Goal: Navigation & Orientation: Find specific page/section

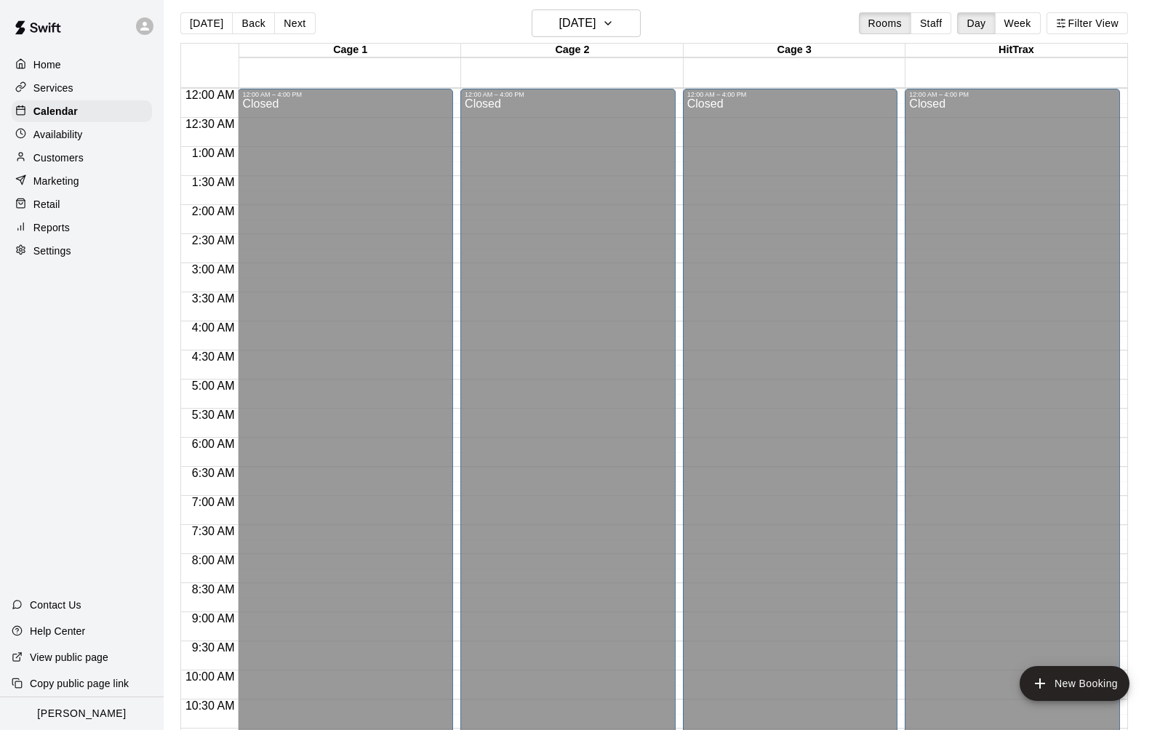
scroll to position [732, 0]
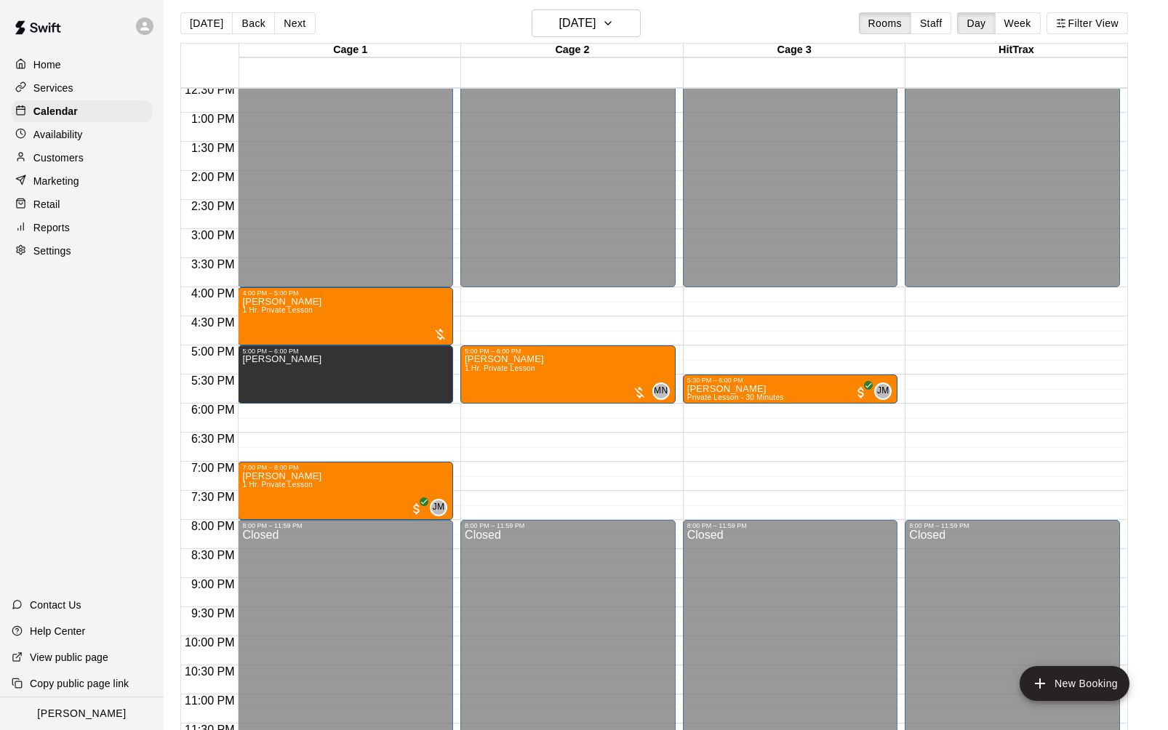
click at [147, 36] on div at bounding box center [148, 26] width 31 height 29
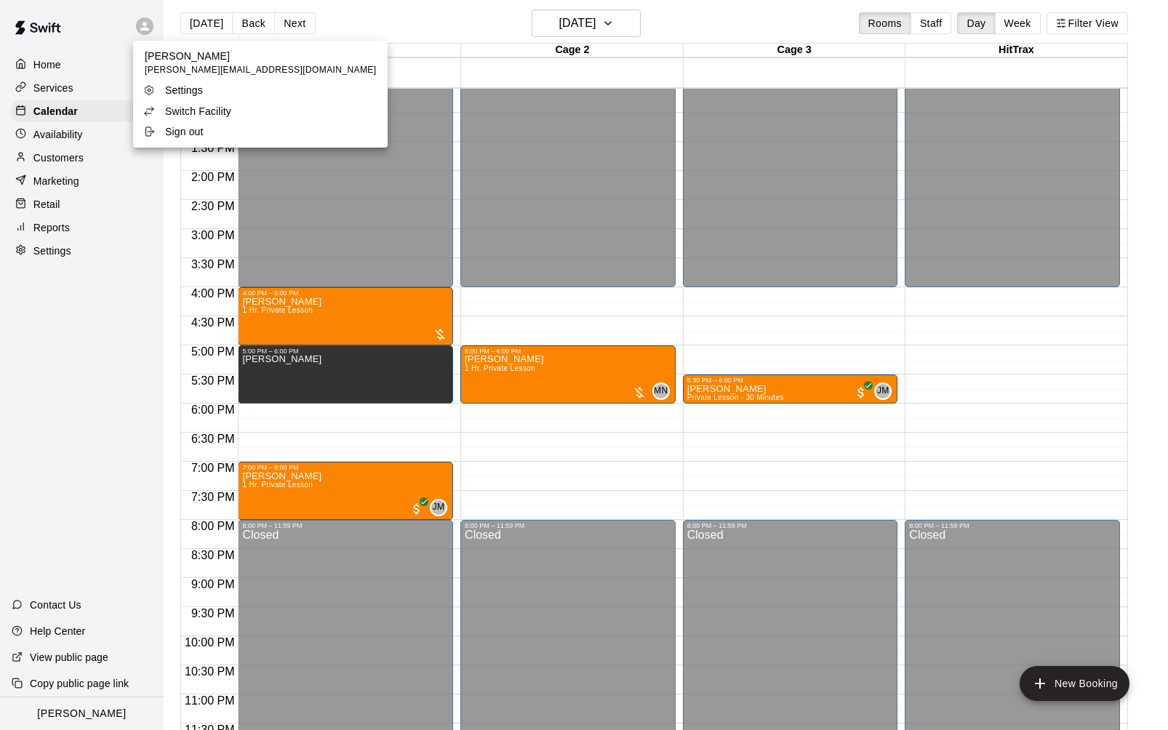
click at [188, 112] on p "Switch Facility" at bounding box center [198, 111] width 66 height 15
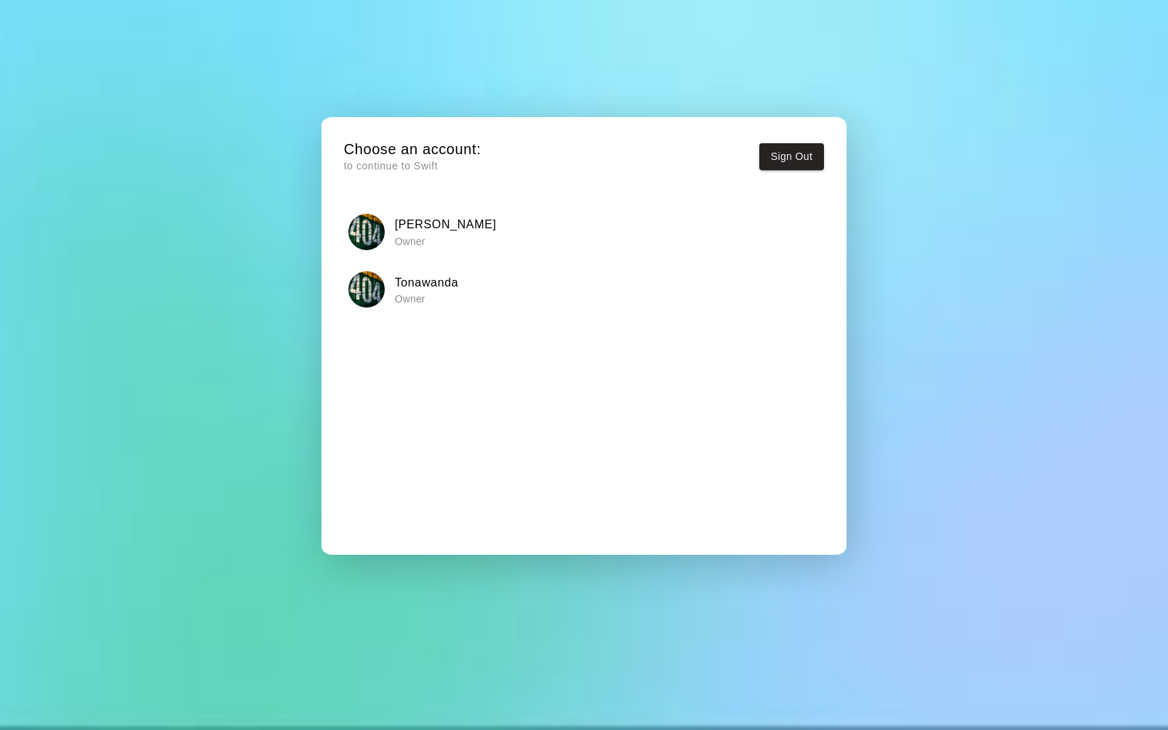
click at [386, 296] on div "Tonawanda Owner" at bounding box center [583, 289] width 470 height 36
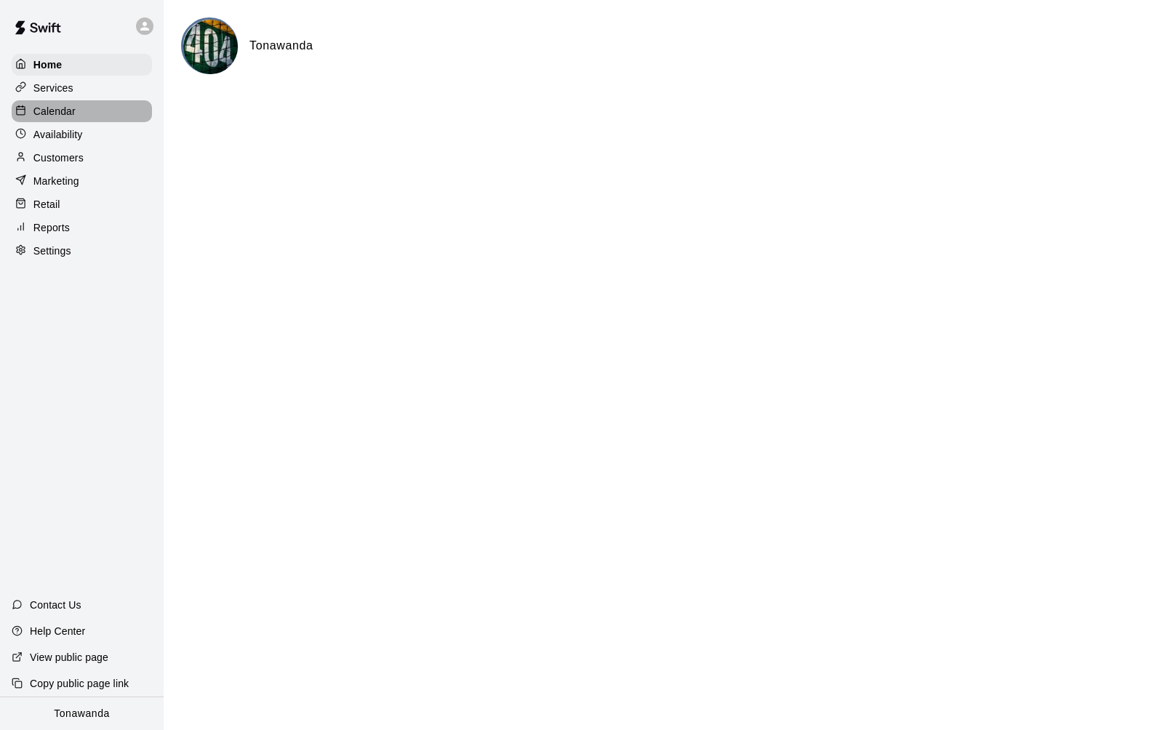
click at [68, 114] on p "Calendar" at bounding box center [54, 111] width 42 height 15
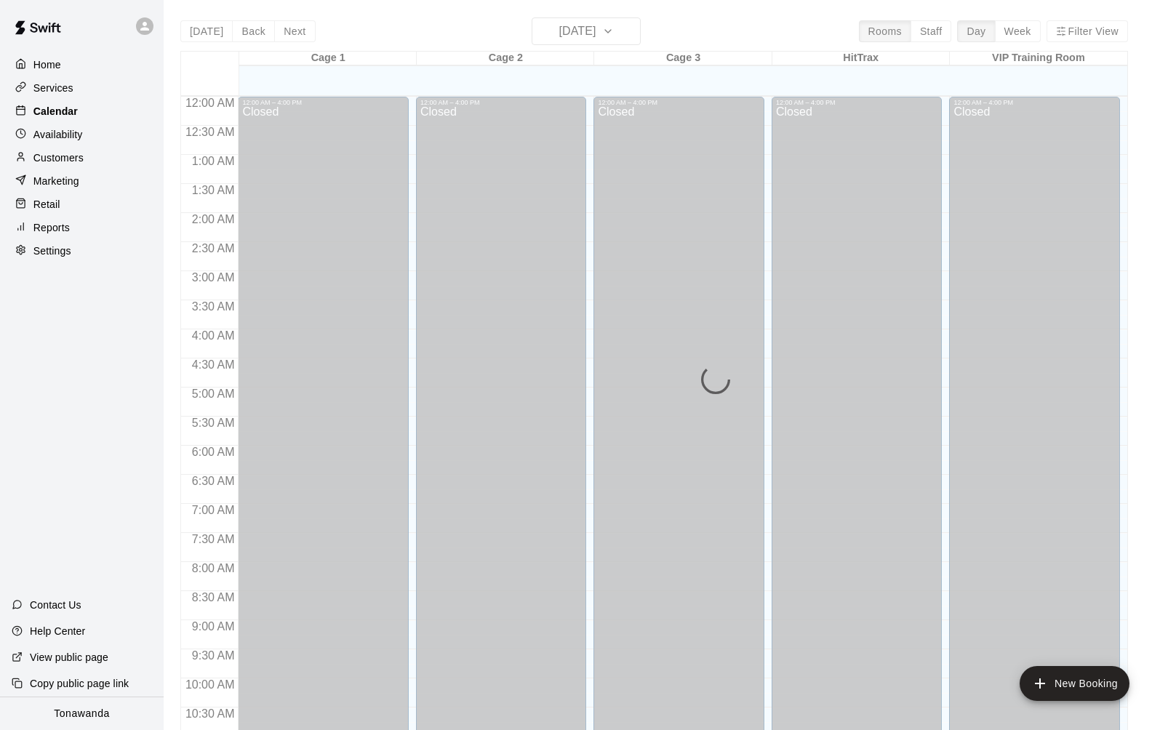
scroll to position [700, 0]
